Goal: Information Seeking & Learning: Learn about a topic

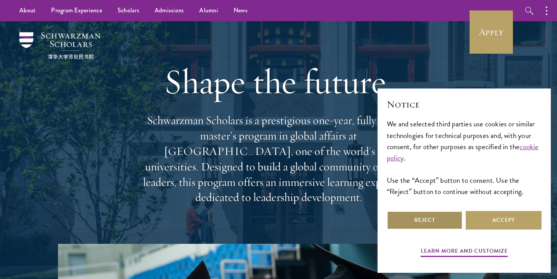
click at [442, 220] on button "Reject" at bounding box center [424, 220] width 76 height 19
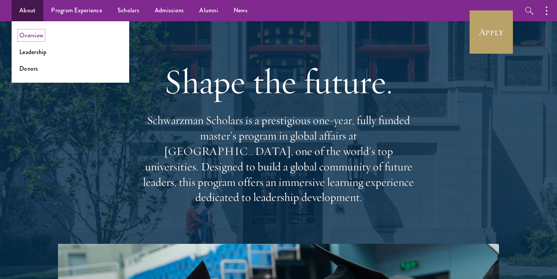
click at [28, 37] on link "Overview" at bounding box center [31, 35] width 24 height 9
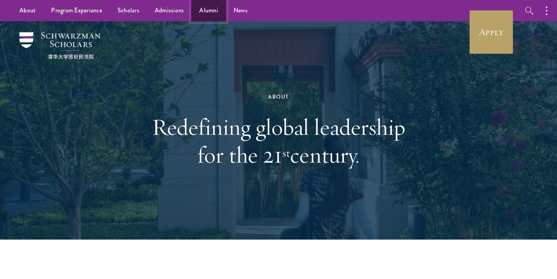
click at [208, 12] on link "Alumni" at bounding box center [208, 10] width 34 height 21
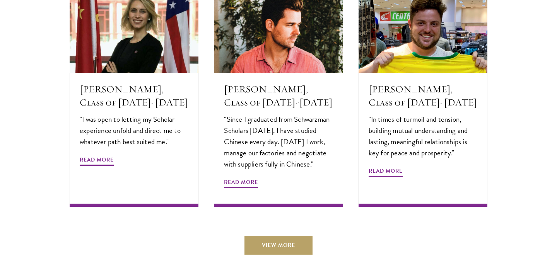
scroll to position [2640, 0]
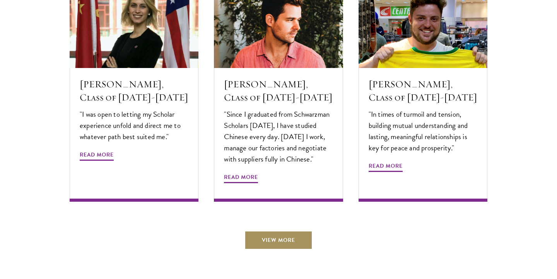
click at [270, 231] on link "View More" at bounding box center [278, 240] width 68 height 19
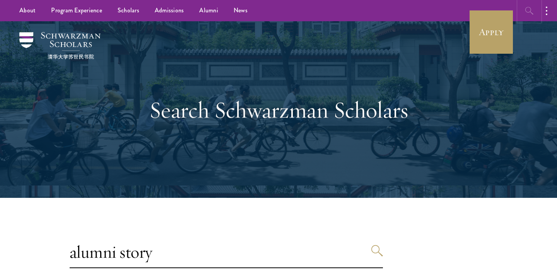
click at [529, 10] on icon "button" at bounding box center [528, 10] width 9 height 9
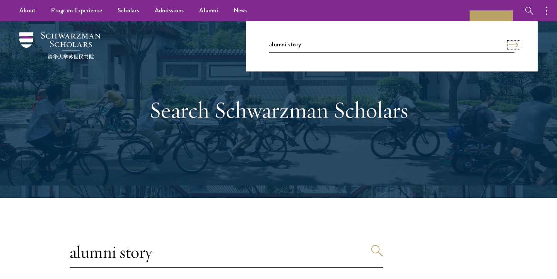
click at [509, 43] on icon "Search" at bounding box center [513, 44] width 9 height 5
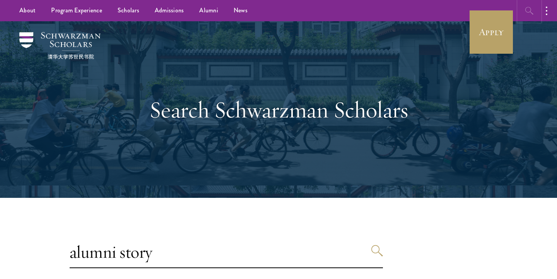
click at [530, 8] on icon "button" at bounding box center [528, 10] width 9 height 9
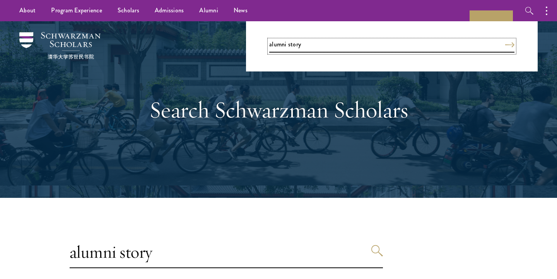
click at [407, 43] on input "alumni story" at bounding box center [391, 46] width 245 height 13
paste input "https://www.linkedin.com/in/erickcoser/details/experience/"
type input "Erick"
click at [505, 42] on button "Search" at bounding box center [509, 44] width 9 height 5
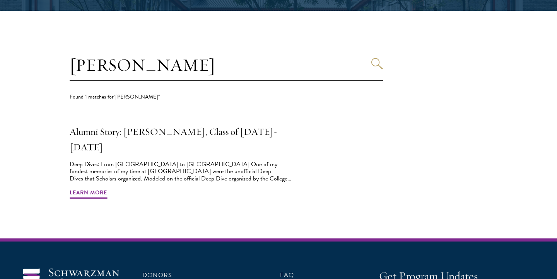
scroll to position [191, 0]
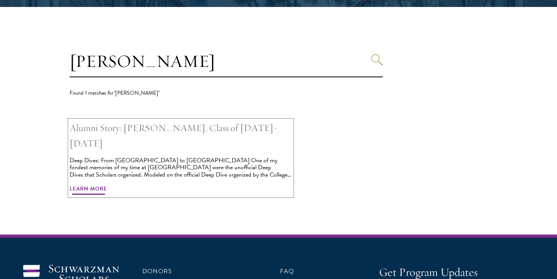
click at [156, 126] on h2 "Alumni Story: [PERSON_NAME], Class of [DATE]-[DATE]" at bounding box center [181, 135] width 222 height 31
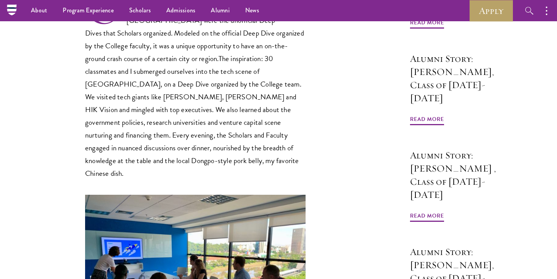
scroll to position [373, 0]
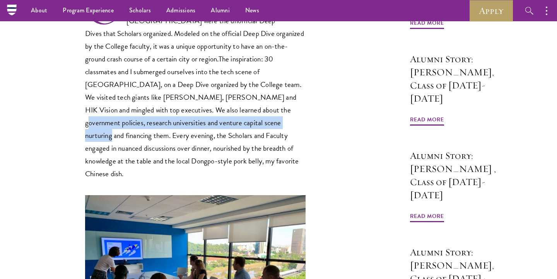
drag, startPoint x: 148, startPoint y: 72, endPoint x: 172, endPoint y: 85, distance: 27.0
click at [172, 85] on p "One of my fondest memories of my time at [GEOGRAPHIC_DATA] were the unofficial …" at bounding box center [195, 85] width 220 height 190
click at [173, 84] on p "One of my fondest memories of my time at [GEOGRAPHIC_DATA] were the unofficial …" at bounding box center [195, 85] width 220 height 190
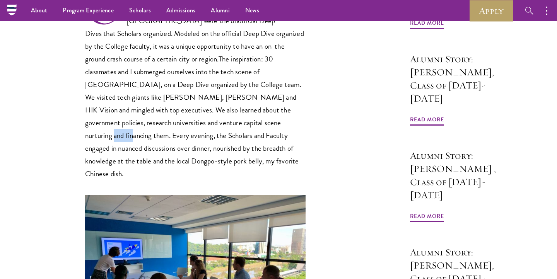
drag, startPoint x: 174, startPoint y: 83, endPoint x: 196, endPoint y: 85, distance: 22.1
click at [196, 85] on p "One of my fondest memories of my time at [GEOGRAPHIC_DATA] were the unofficial …" at bounding box center [195, 85] width 220 height 190
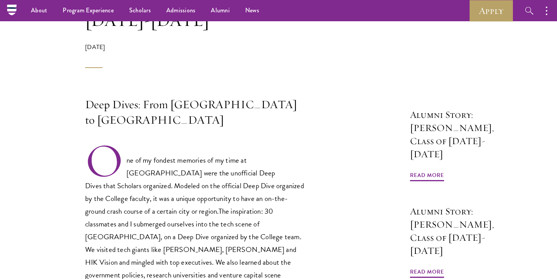
scroll to position [0, 0]
